Goal: Task Accomplishment & Management: Use online tool/utility

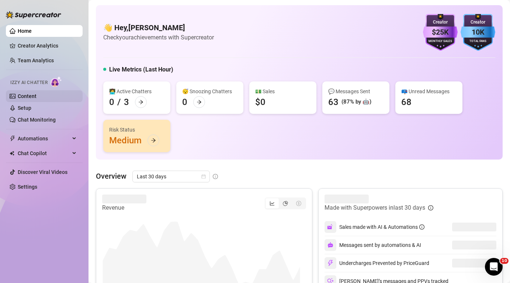
click at [25, 98] on link "Content" at bounding box center [27, 96] width 19 height 6
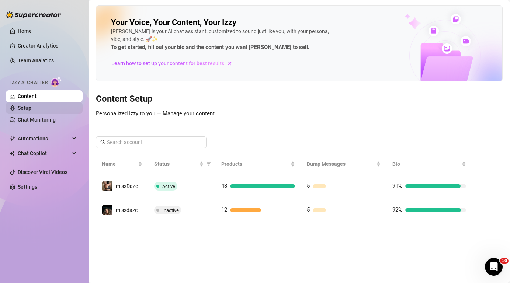
click at [29, 106] on link "Setup" at bounding box center [25, 108] width 14 height 6
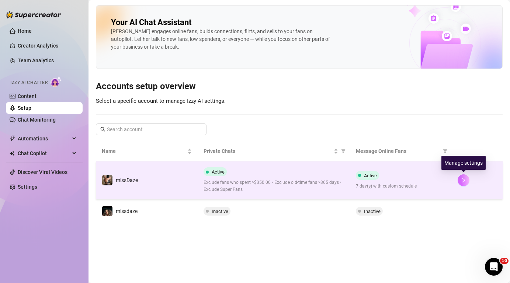
click at [460, 180] on button "button" at bounding box center [463, 180] width 12 height 12
